Goal: Complete application form

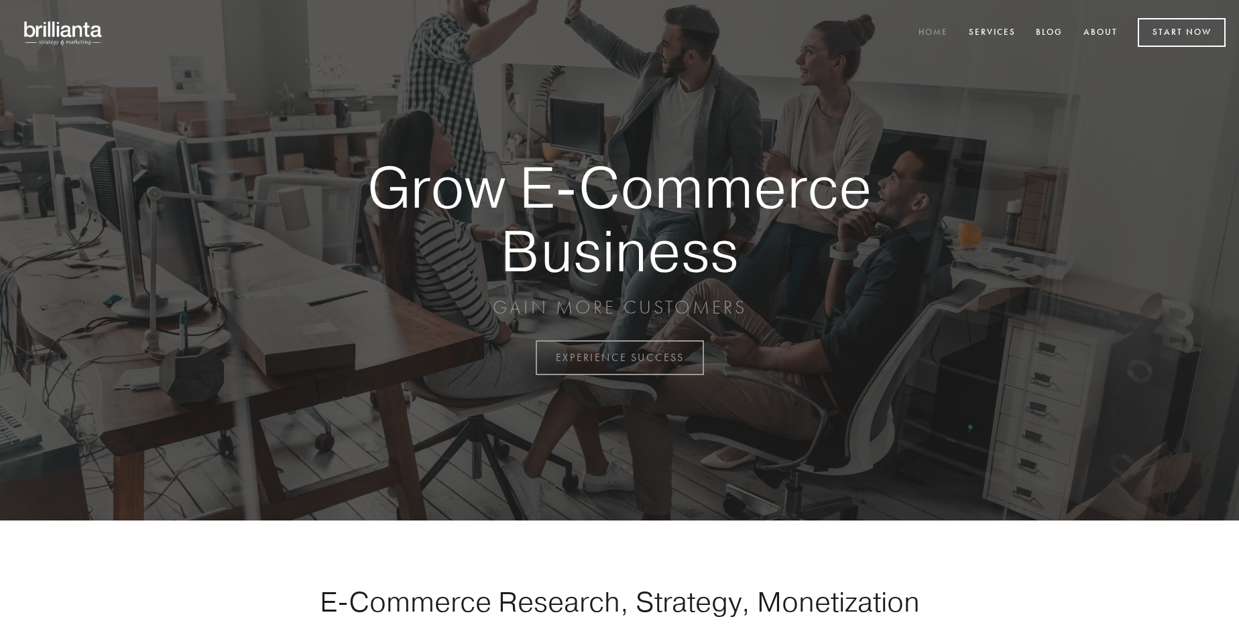
scroll to position [3514, 0]
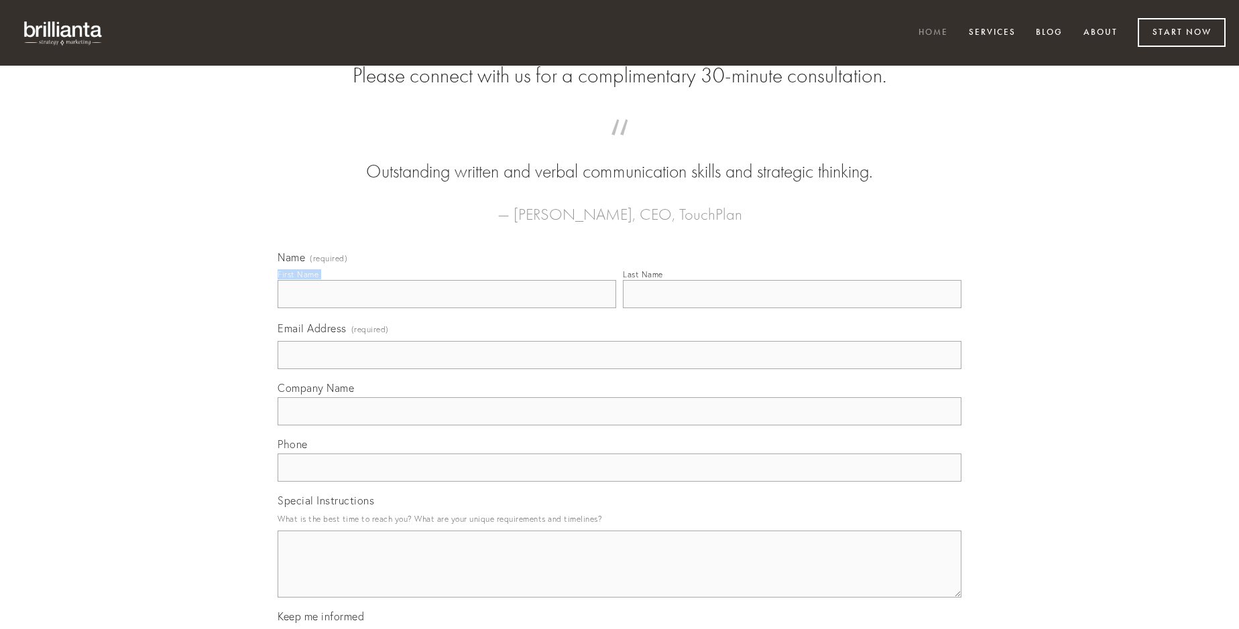
type input "[PERSON_NAME]"
click at [792, 308] on input "Last Name" at bounding box center [792, 294] width 339 height 28
type input "[PERSON_NAME]"
click at [619, 369] on input "Email Address (required)" at bounding box center [620, 355] width 684 height 28
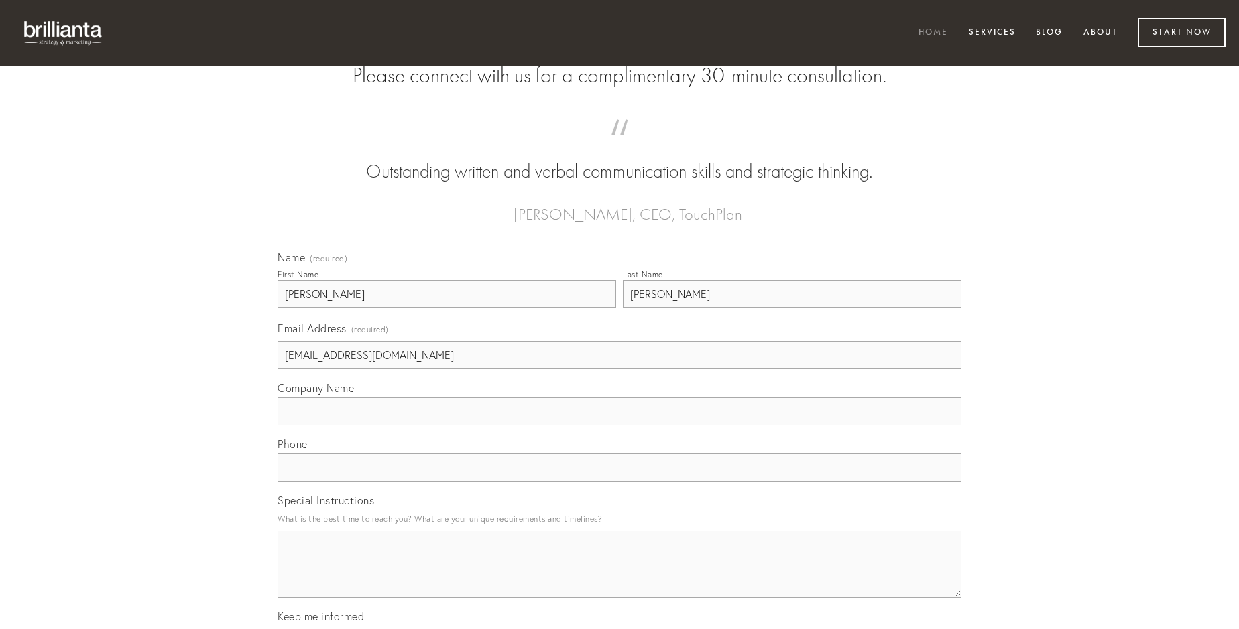
type input "[EMAIL_ADDRESS][DOMAIN_NAME]"
click at [619, 426] on input "Company Name" at bounding box center [620, 411] width 684 height 28
type input "depereo"
click at [619, 482] on input "text" at bounding box center [620, 468] width 684 height 28
click at [619, 576] on textarea "Special Instructions" at bounding box center [620, 564] width 684 height 67
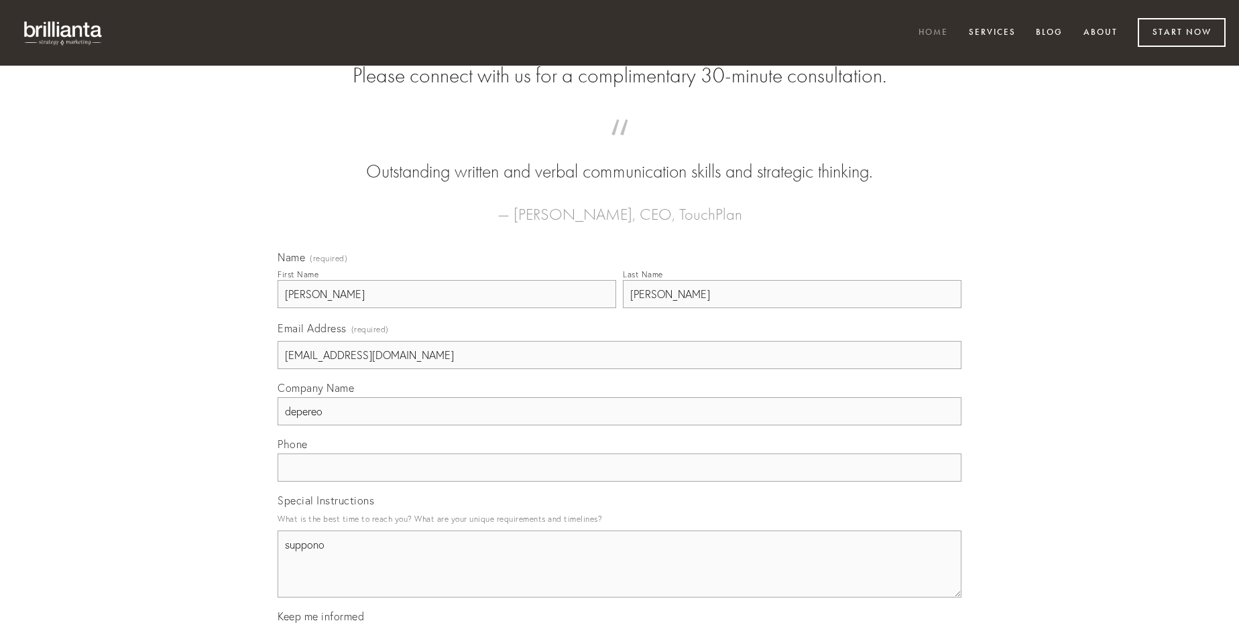
type textarea "suppono"
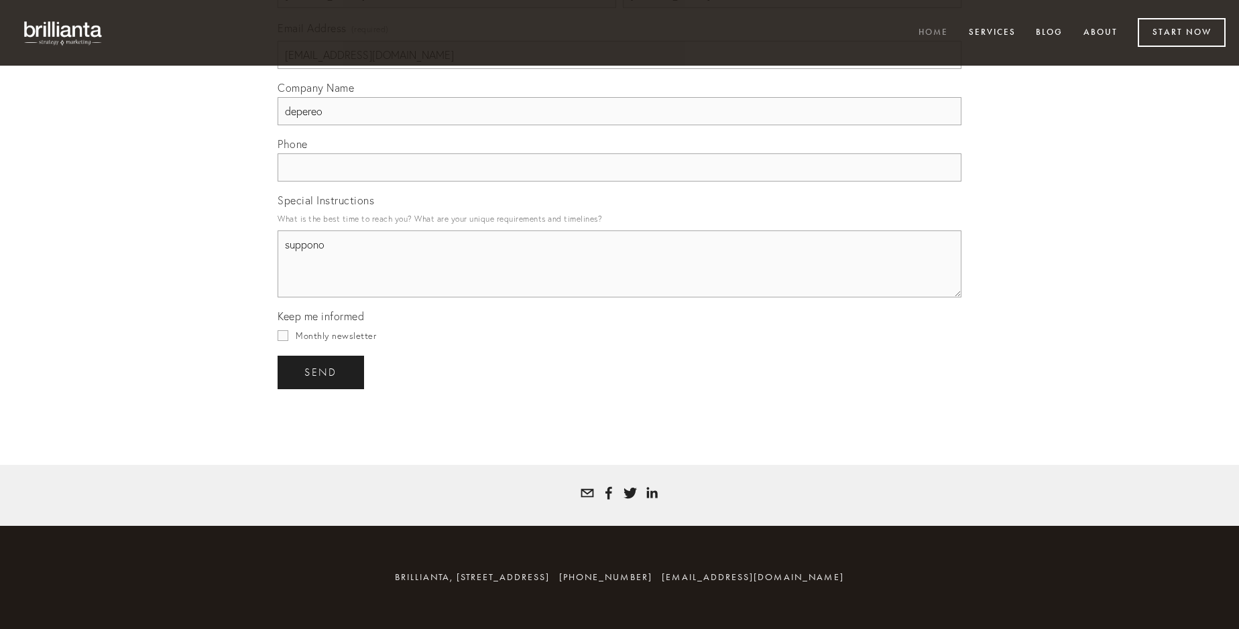
click at [322, 372] on span "send" at bounding box center [320, 373] width 33 height 12
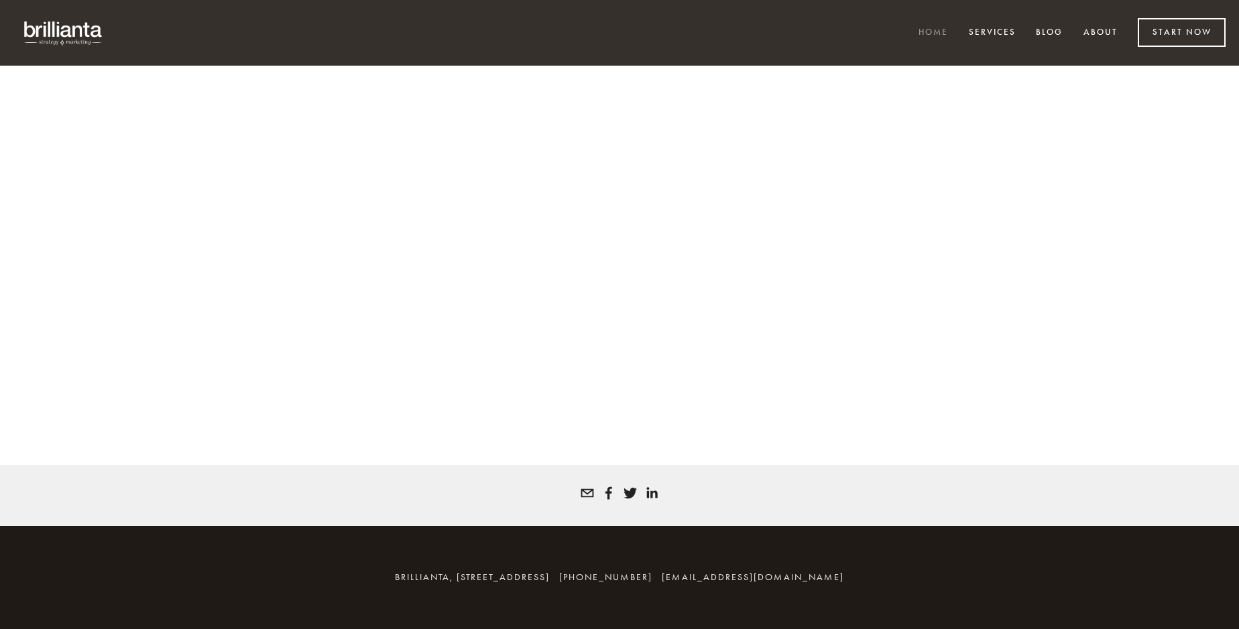
scroll to position [3496, 0]
